Goal: Communication & Community: Answer question/provide support

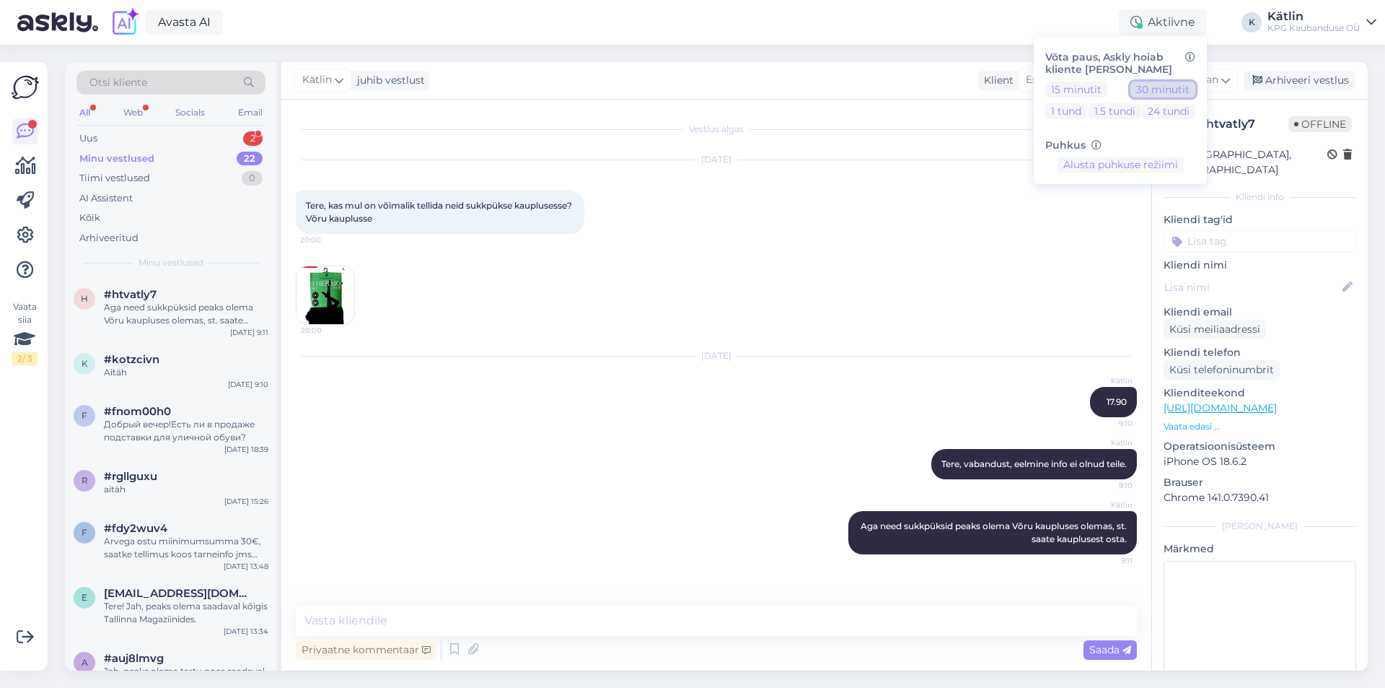
click at [1175, 90] on button "30 minutit" at bounding box center [1163, 90] width 65 height 16
click at [186, 146] on div "Uus 2" at bounding box center [170, 138] width 189 height 20
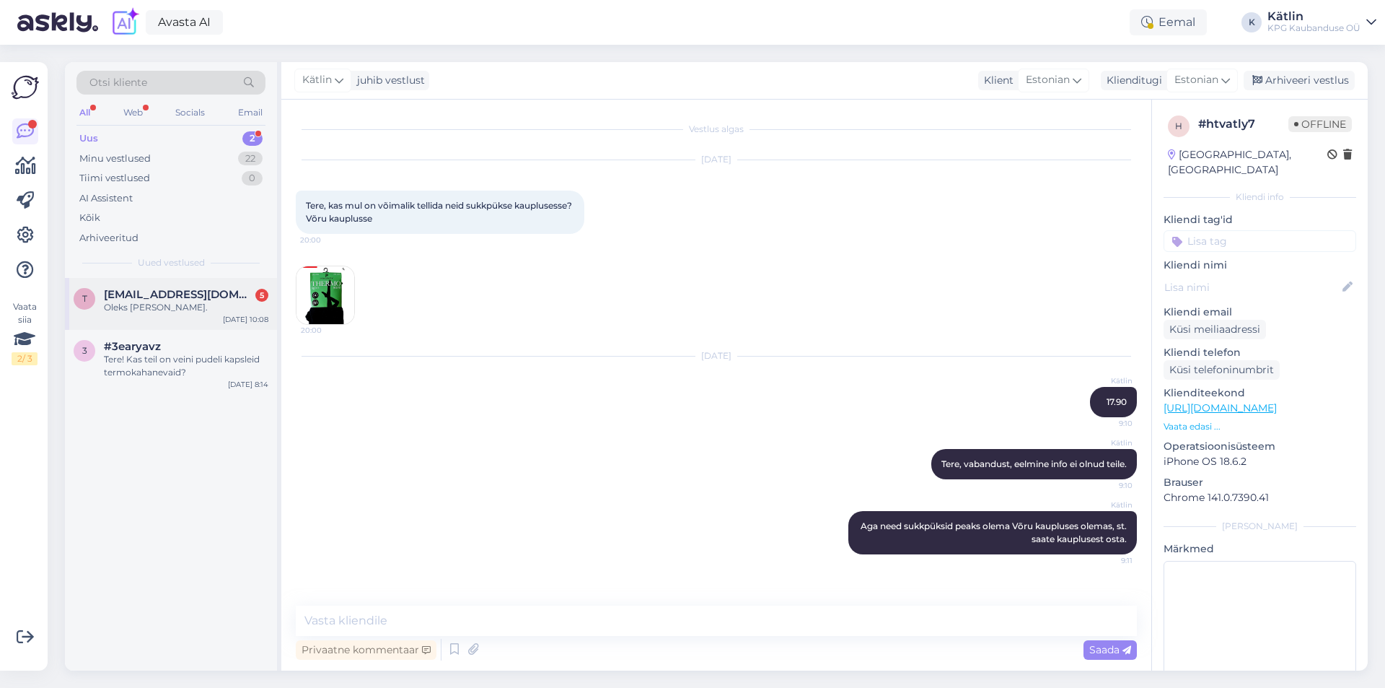
click at [190, 287] on div "t [EMAIL_ADDRESS][DOMAIN_NAME] 5 Oleks [PERSON_NAME]. [DATE] 10:08" at bounding box center [171, 304] width 212 height 52
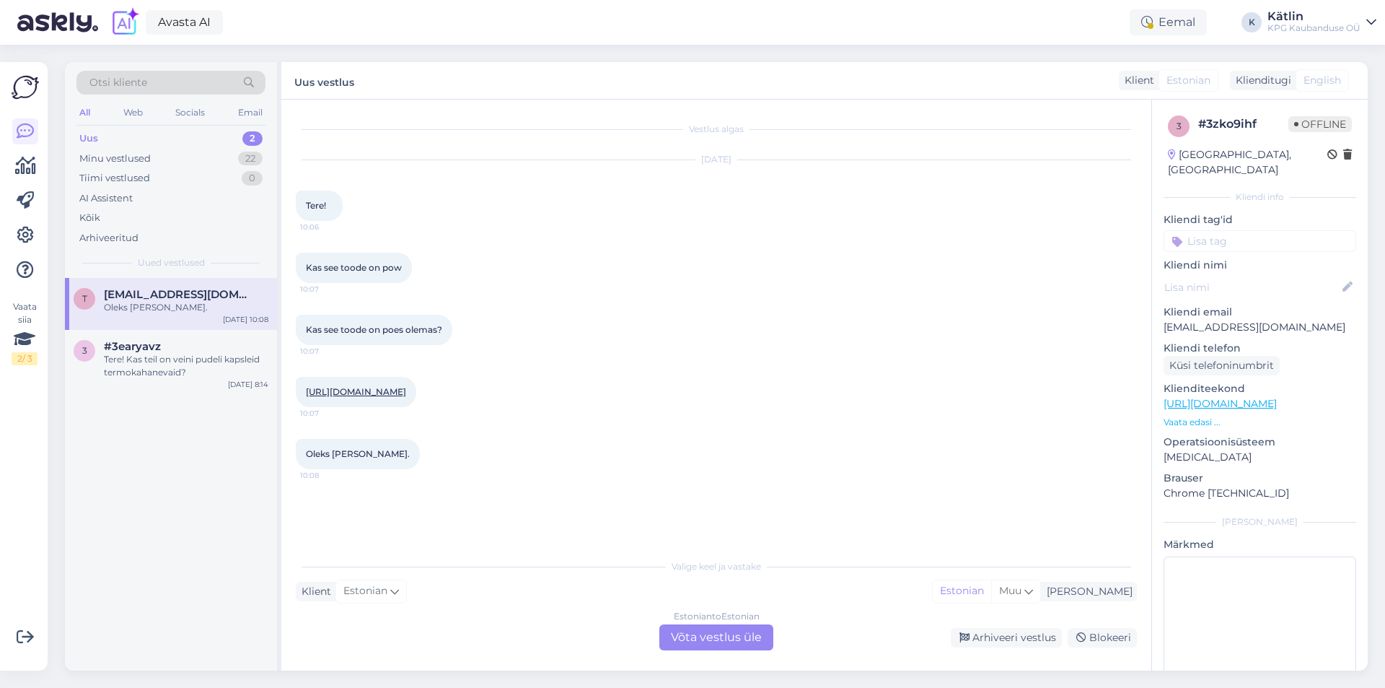
click at [696, 639] on div "Estonian to Estonian Võta vestlus üle" at bounding box center [717, 637] width 114 height 26
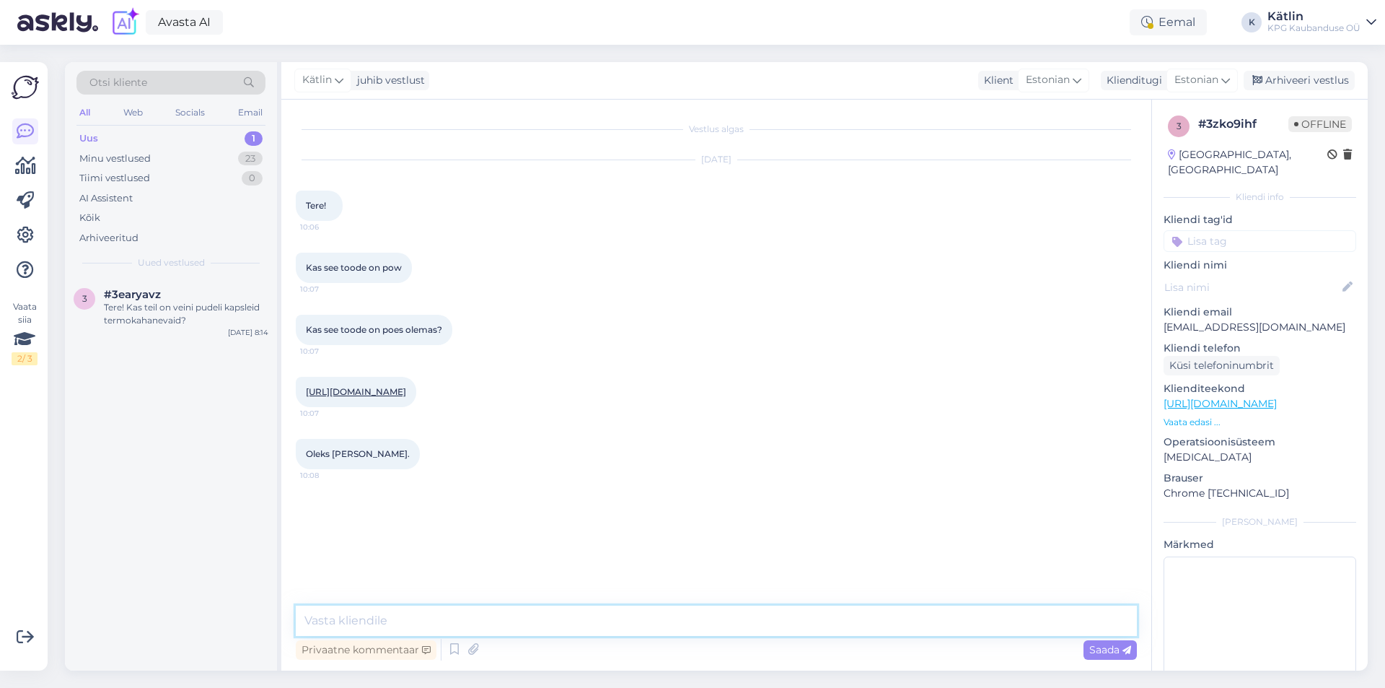
drag, startPoint x: 696, startPoint y: 639, endPoint x: 625, endPoint y: 621, distance: 73.5
click at [625, 621] on textarea at bounding box center [716, 620] width 841 height 30
type textarea "Tere! Millises poes?"
paste textarea "[URL][DOMAIN_NAME]"
type textarea "Täpse info saate, kui helistate otse poodi, siit leiate kontaktid: [URL][DOMAIN…"
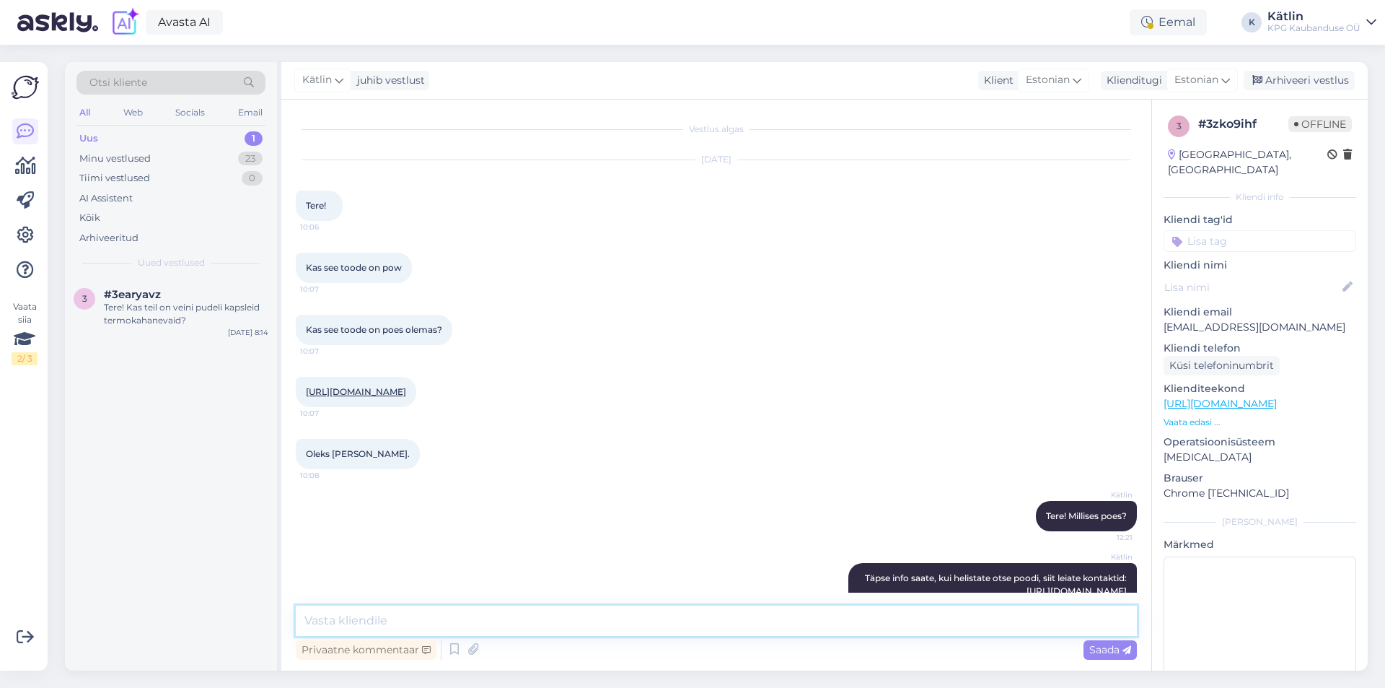
scroll to position [30, 0]
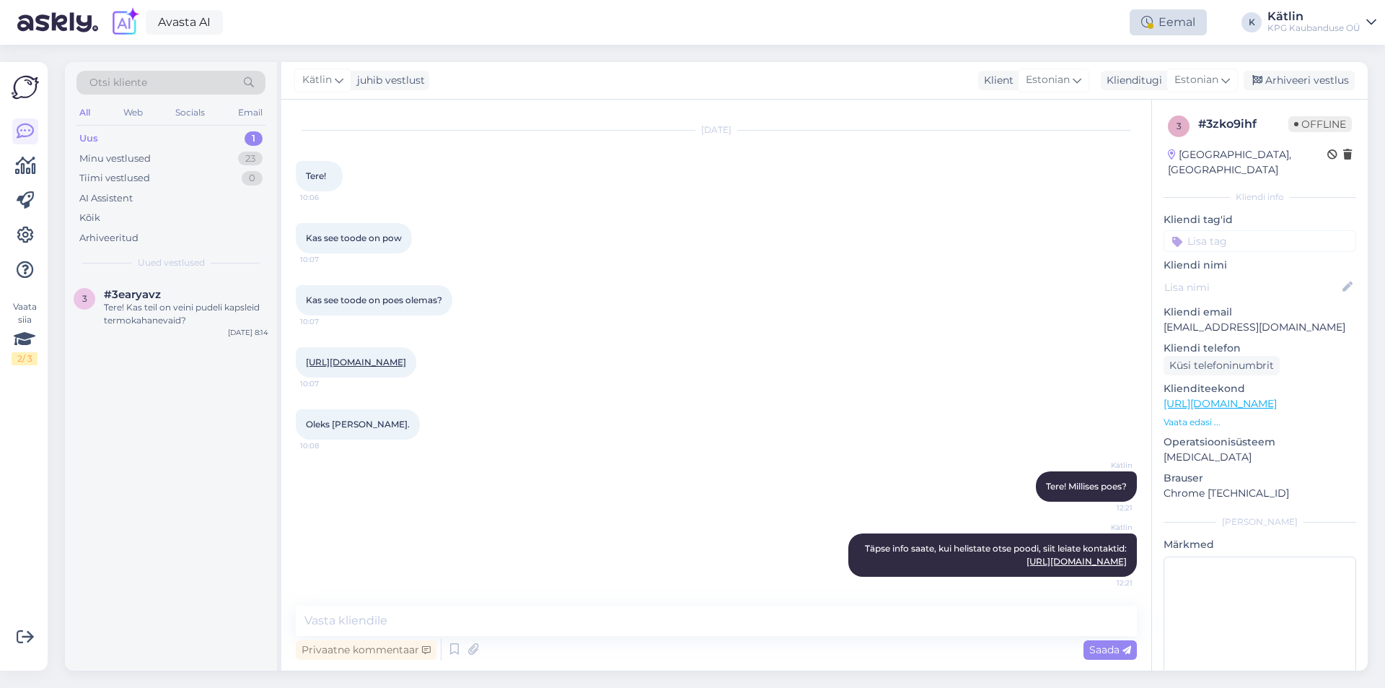
click at [1164, 21] on div "Eemal" at bounding box center [1168, 22] width 77 height 26
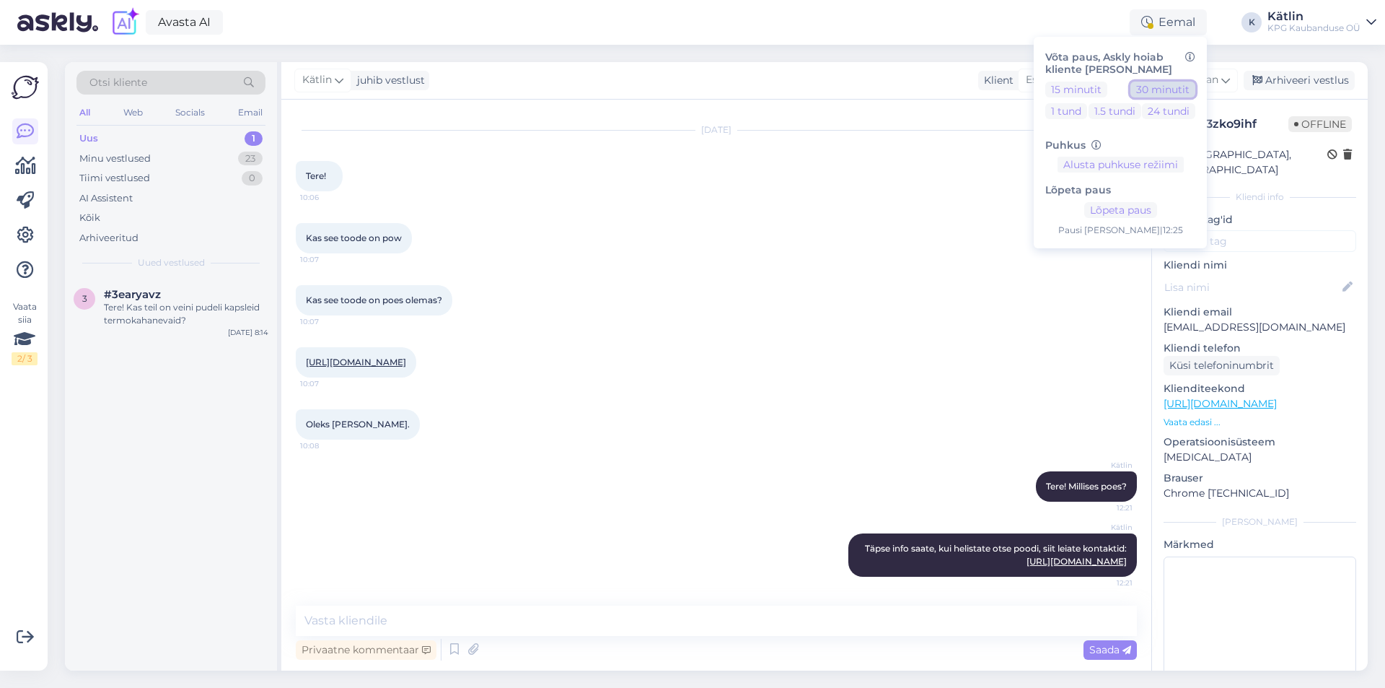
click at [1182, 84] on button "30 minutit" at bounding box center [1163, 90] width 65 height 16
